Goal: Task Accomplishment & Management: Complete application form

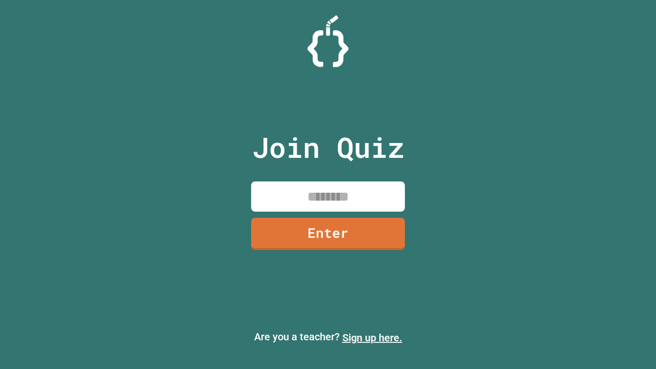
click at [372, 338] on link "Sign up here." at bounding box center [372, 338] width 60 height 12
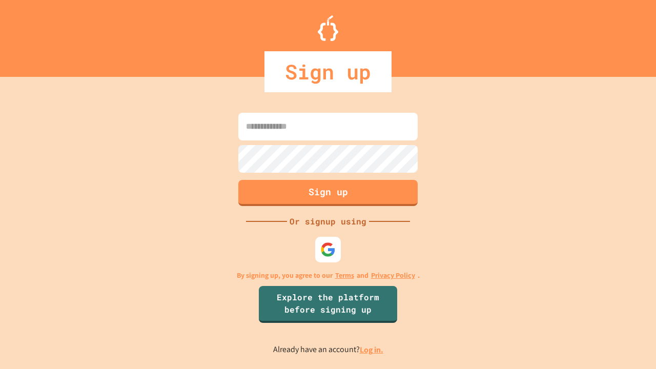
click at [372, 350] on link "Log in." at bounding box center [372, 350] width 24 height 11
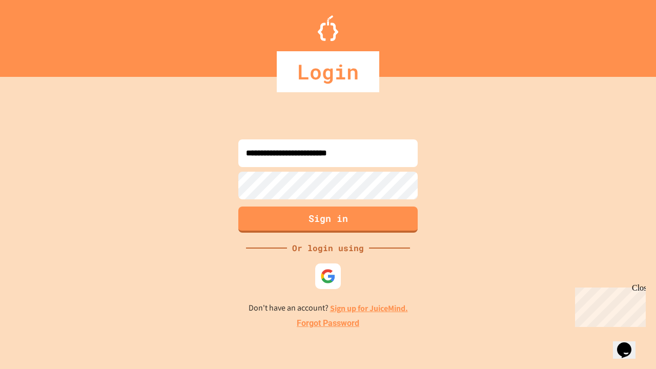
type input "**********"
